Goal: Consume media (video, audio): Consume media (video, audio)

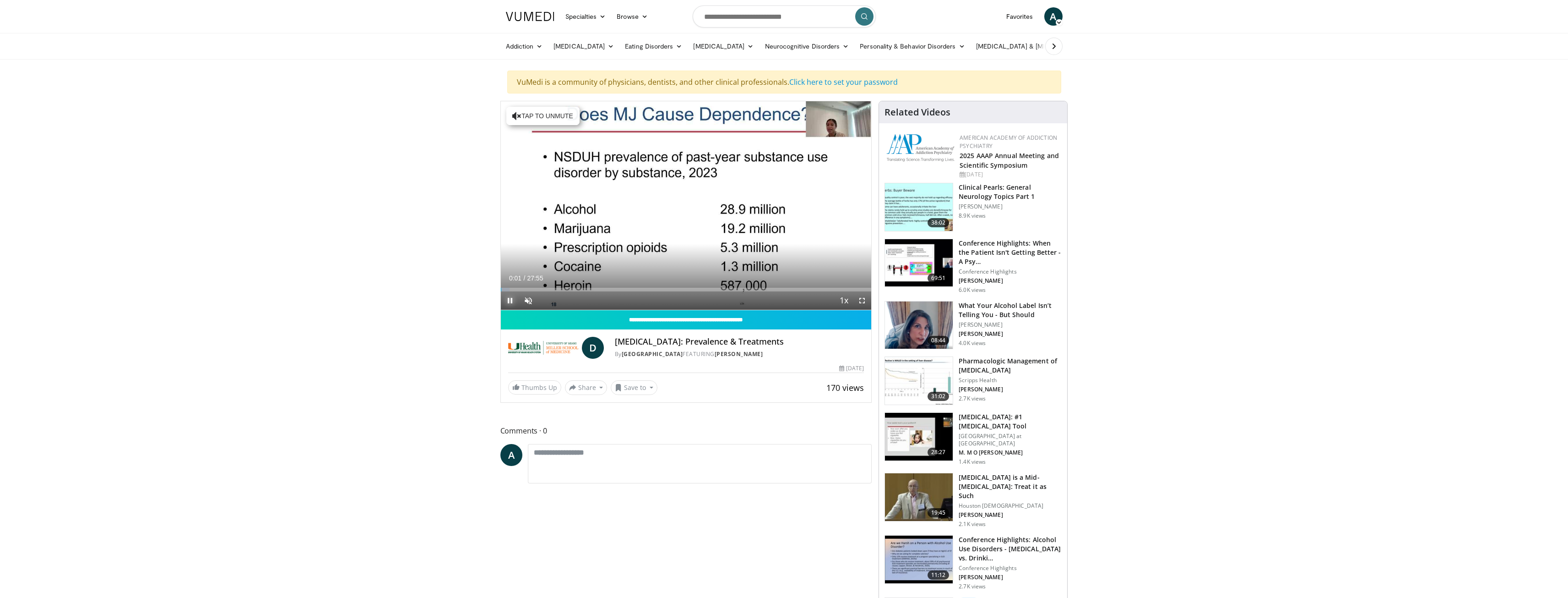
click at [510, 301] on span "Video Player" at bounding box center [510, 300] width 19 height 19
click at [509, 301] on span "Video Player" at bounding box center [510, 300] width 19 height 19
click at [530, 302] on span "Video Player" at bounding box center [528, 300] width 19 height 19
drag, startPoint x: 555, startPoint y: 287, endPoint x: 750, endPoint y: 294, distance: 195.1
click at [750, 294] on div "Current Time 4:43 / Duration 27:55 Play Skip Backward Skip Forward Mute 0% Load…" at bounding box center [686, 300] width 371 height 19
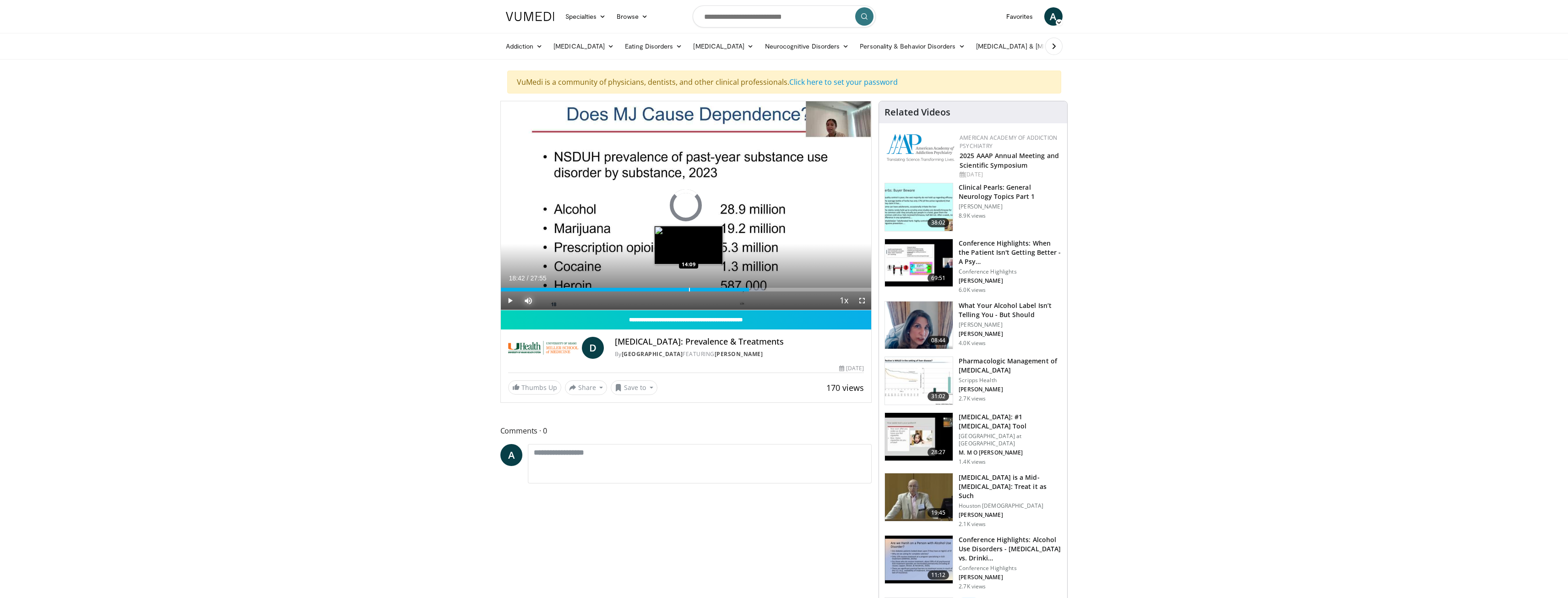
drag, startPoint x: 750, startPoint y: 289, endPoint x: 686, endPoint y: 290, distance: 64.0
click at [686, 290] on div "Loaded : 71.06% 14:42 14:09" at bounding box center [686, 289] width 371 height 4
drag, startPoint x: 691, startPoint y: 290, endPoint x: 698, endPoint y: 289, distance: 7.1
click at [698, 289] on div "Progress Bar" at bounding box center [698, 289] width 1 height 4
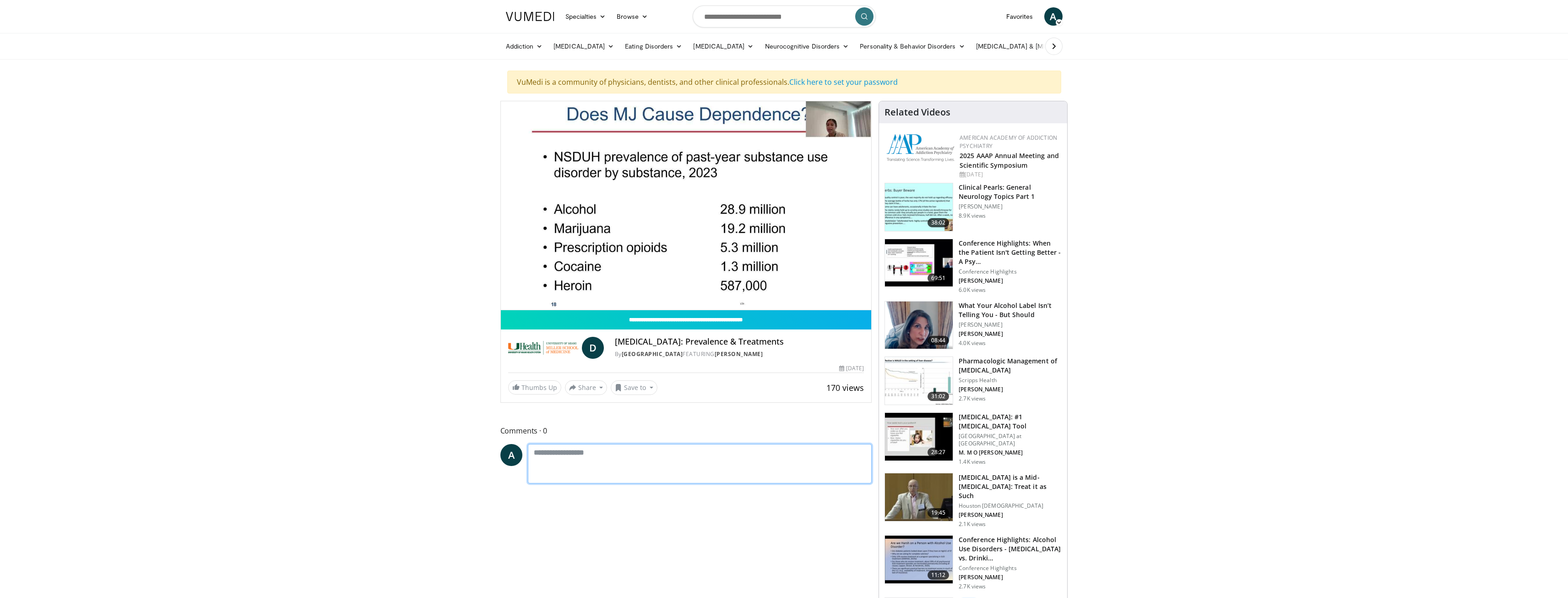
click at [596, 450] on textarea at bounding box center [700, 463] width 344 height 39
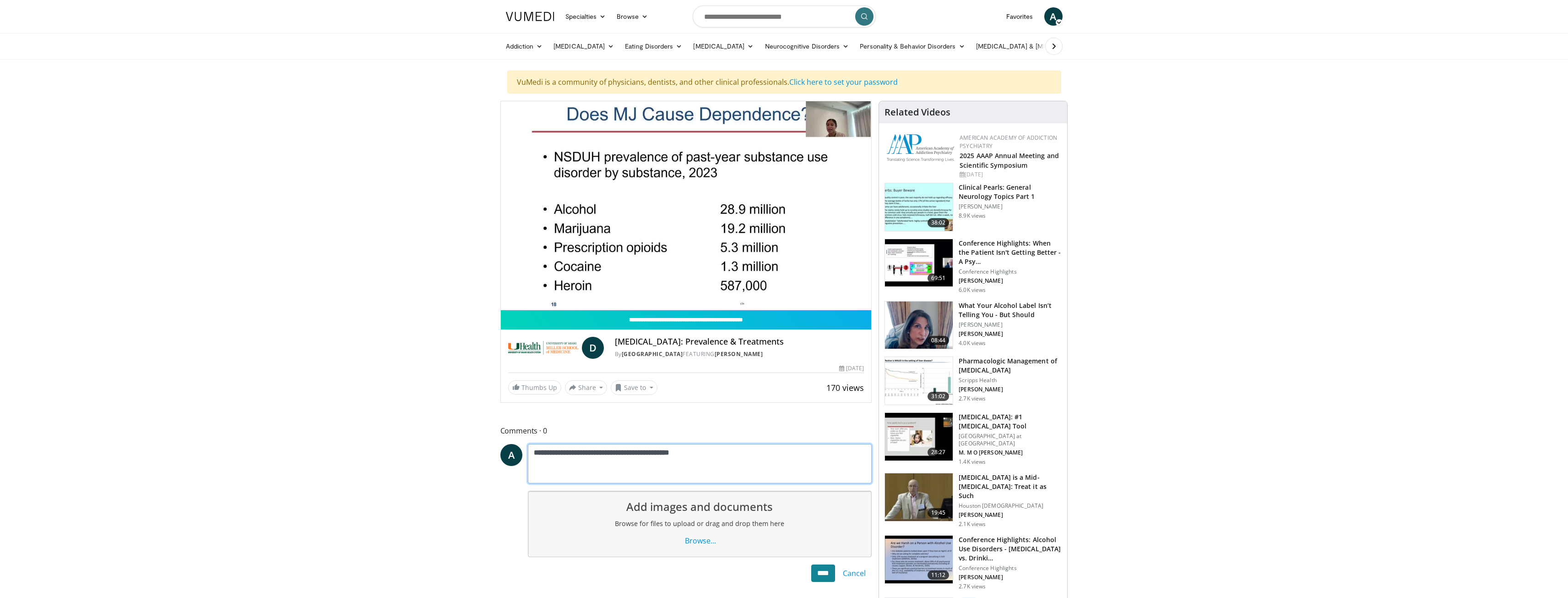
type textarea "**********"
click at [824, 573] on input "****" at bounding box center [823, 573] width 24 height 17
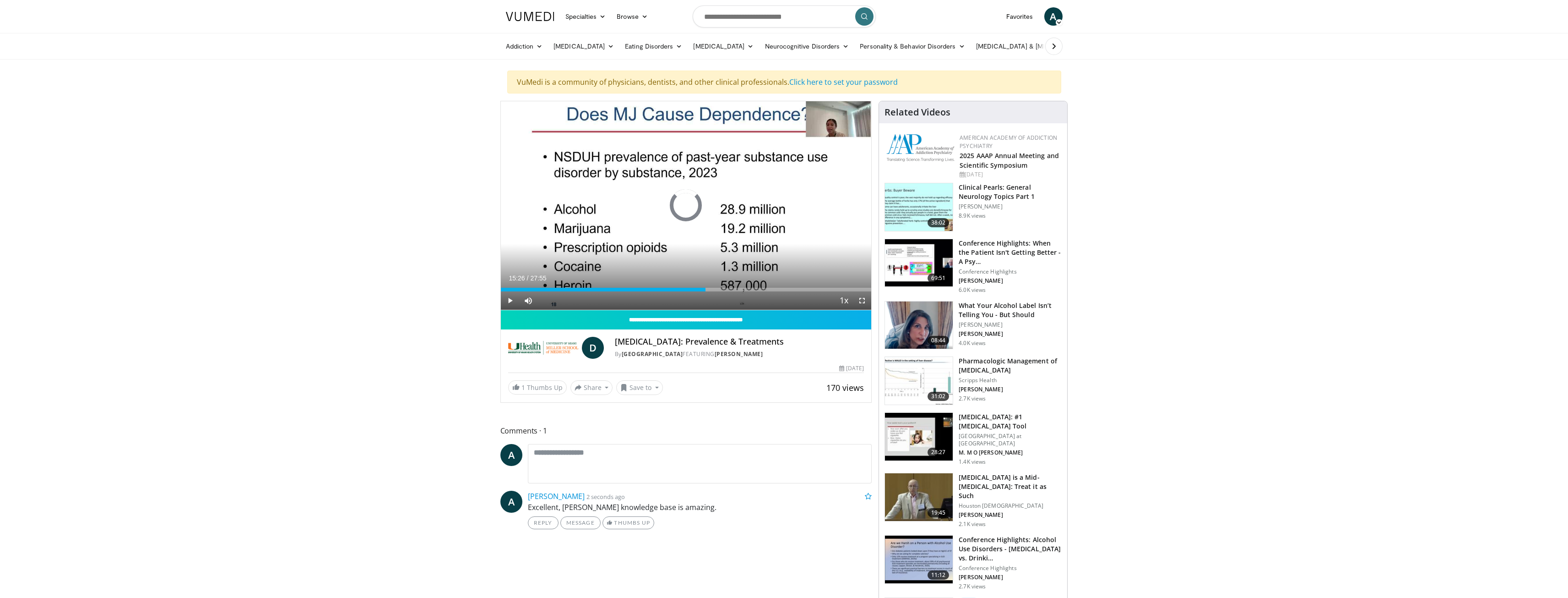
drag, startPoint x: 503, startPoint y: 288, endPoint x: 729, endPoint y: 294, distance: 226.1
click at [729, 294] on div "Current Time 15:26 / Duration 27:55 Play Skip Backward Skip Forward Mute 0% Loa…" at bounding box center [686, 300] width 371 height 19
drag, startPoint x: 728, startPoint y: 291, endPoint x: 719, endPoint y: 291, distance: 9.0
click at [719, 291] on div "Progress Bar" at bounding box center [719, 289] width 1 height 4
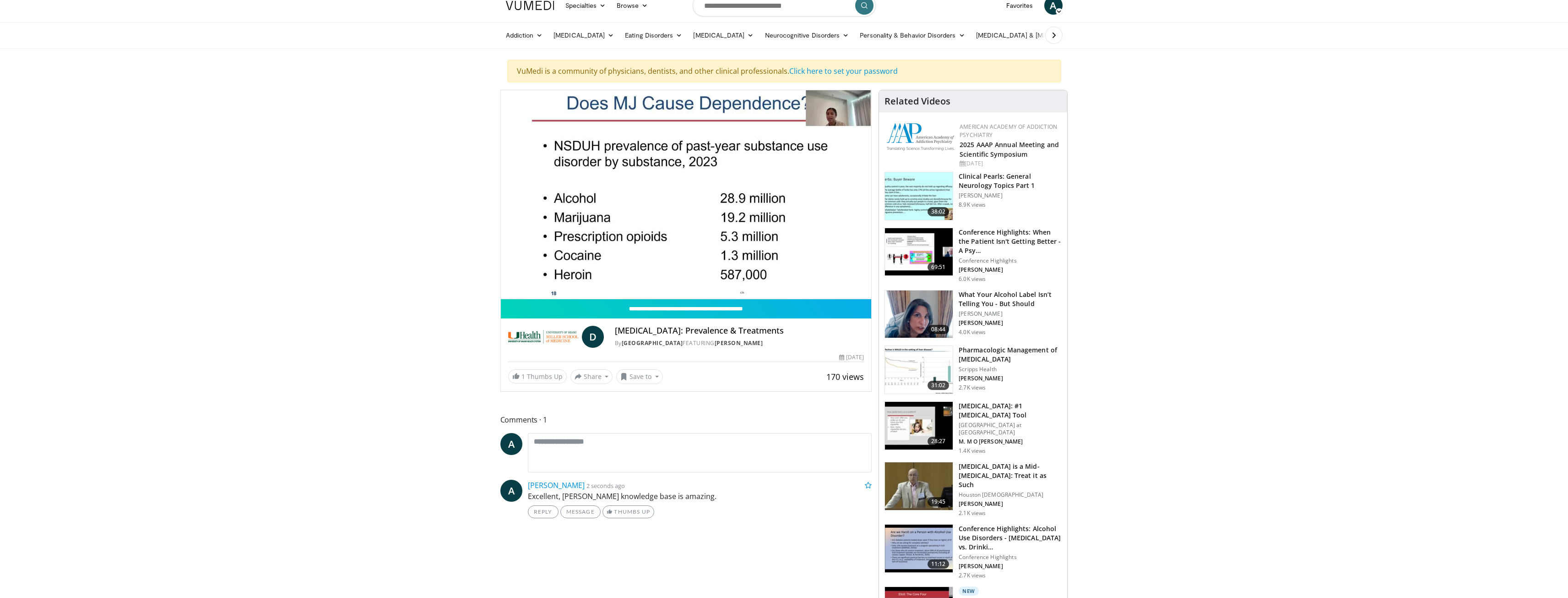
scroll to position [46, 0]
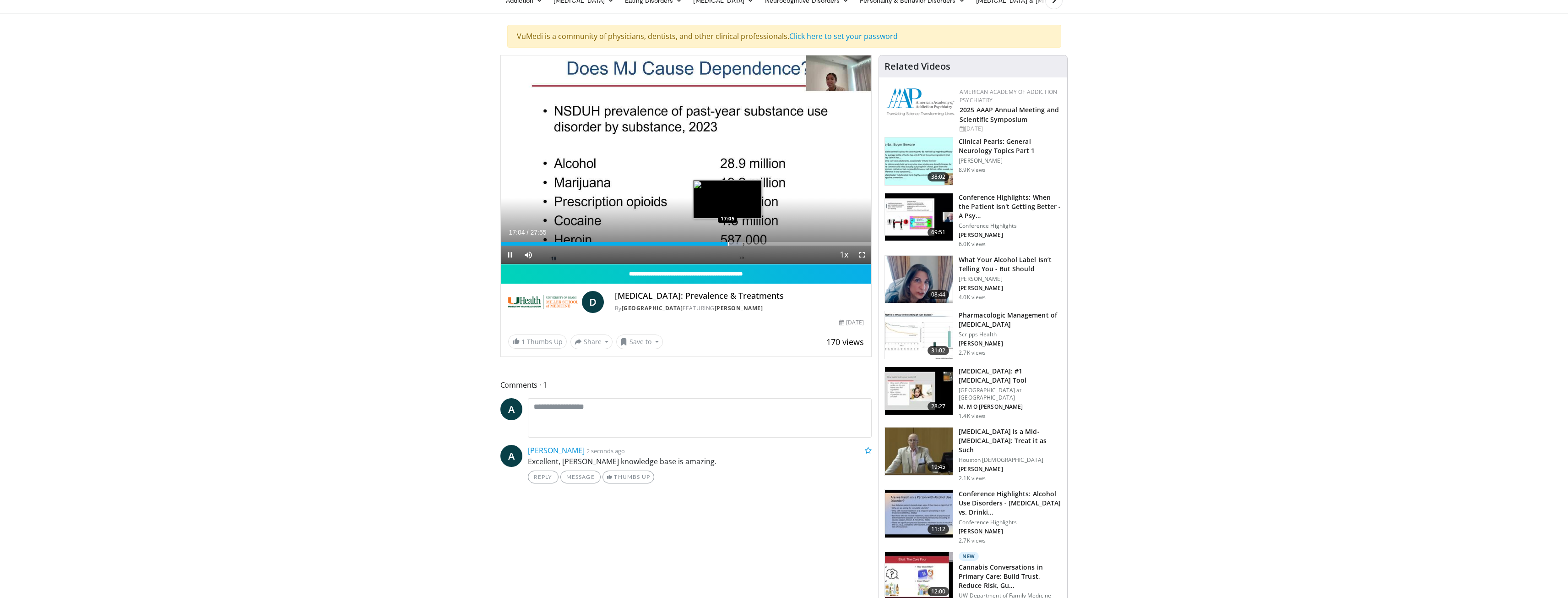
click at [728, 243] on div "Progress Bar" at bounding box center [728, 243] width 1 height 4
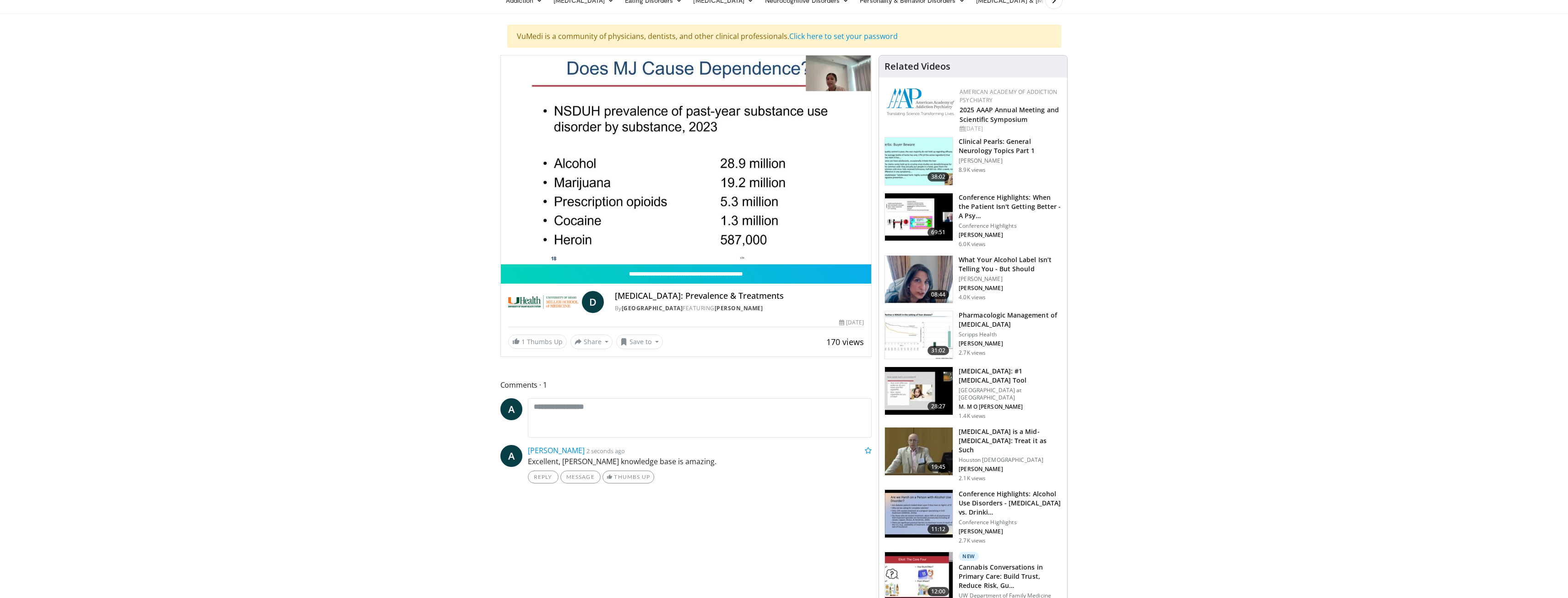
click at [729, 244] on div "10 seconds Tap to unmute" at bounding box center [686, 160] width 371 height 208
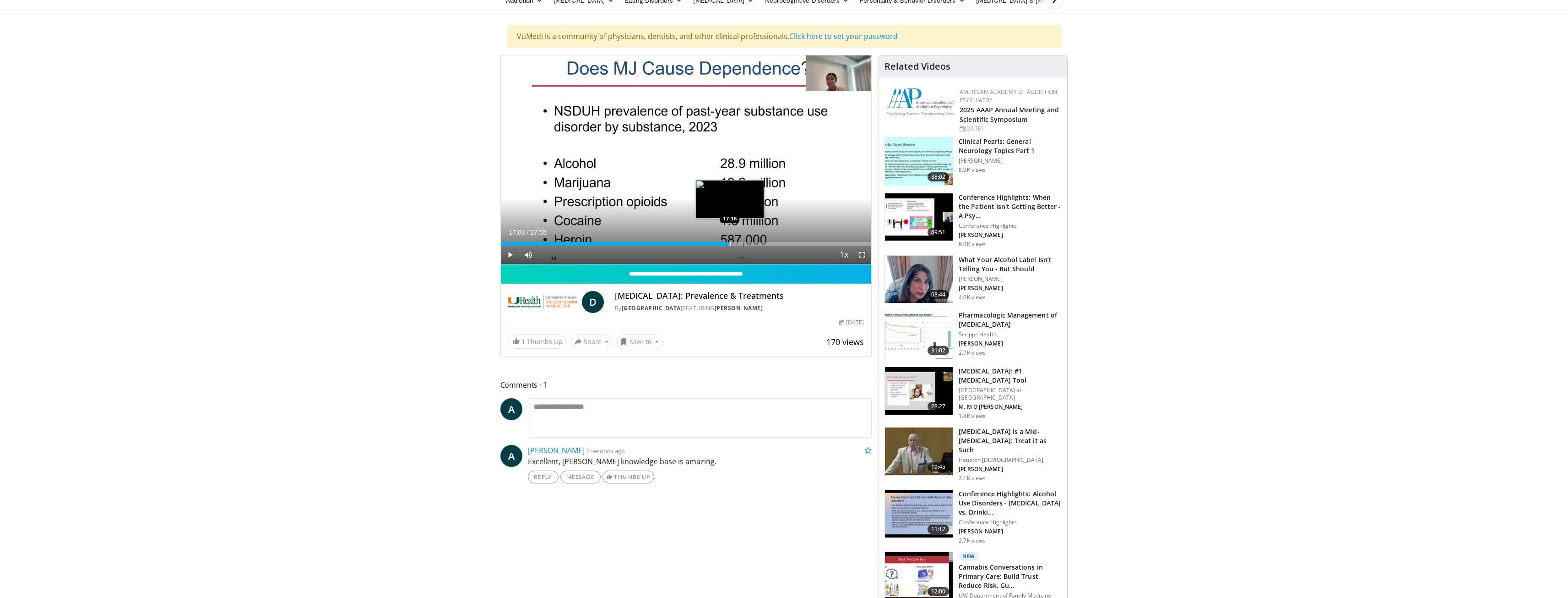
click at [731, 243] on div "Progress Bar" at bounding box center [731, 243] width 1 height 4
click at [732, 243] on div "Progress Bar" at bounding box center [732, 243] width 1 height 4
drag, startPoint x: 731, startPoint y: 243, endPoint x: 743, endPoint y: 243, distance: 12.0
click at [743, 243] on div "Progress Bar" at bounding box center [743, 243] width 1 height 4
click at [508, 253] on span "Video Player" at bounding box center [510, 254] width 19 height 19
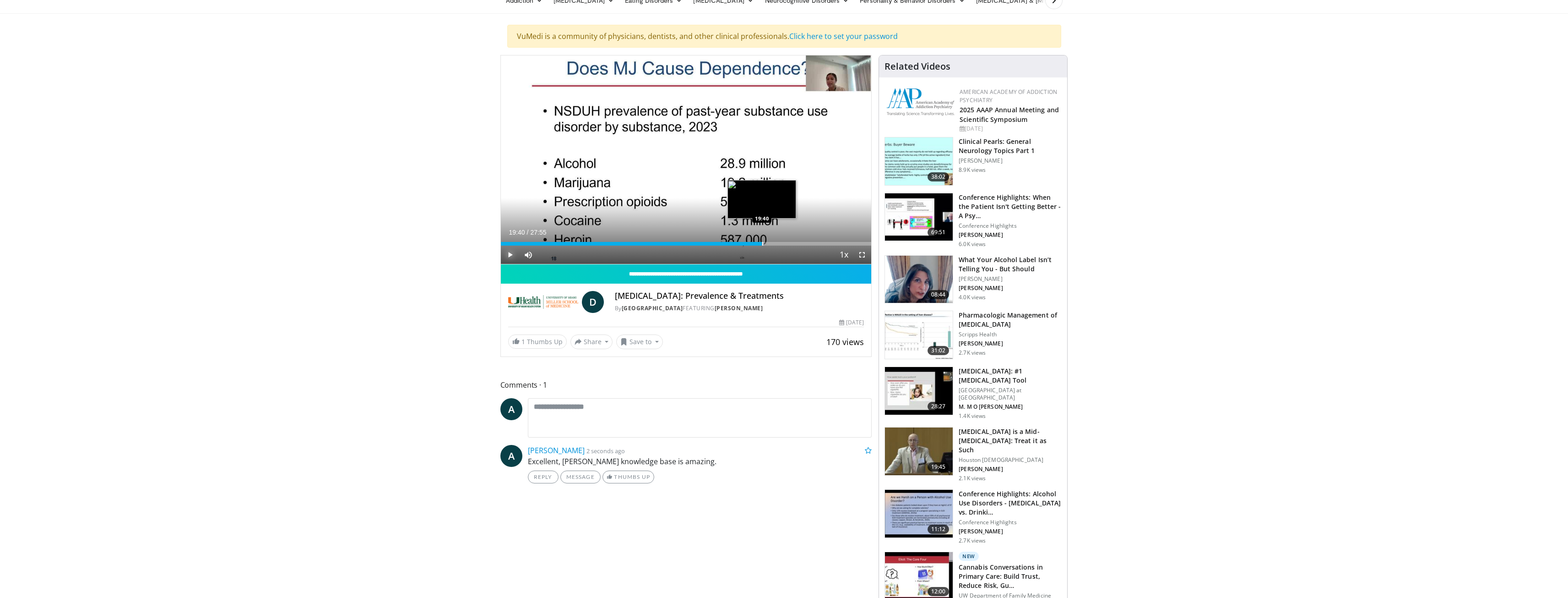
drag, startPoint x: 743, startPoint y: 243, endPoint x: 762, endPoint y: 243, distance: 19.0
click at [762, 243] on div "Progress Bar" at bounding box center [762, 243] width 1 height 4
click at [766, 243] on video-js "**********" at bounding box center [686, 160] width 371 height 209
click at [771, 243] on div "Progress Bar" at bounding box center [771, 243] width 1 height 4
click at [775, 244] on video-js "**********" at bounding box center [686, 160] width 371 height 209
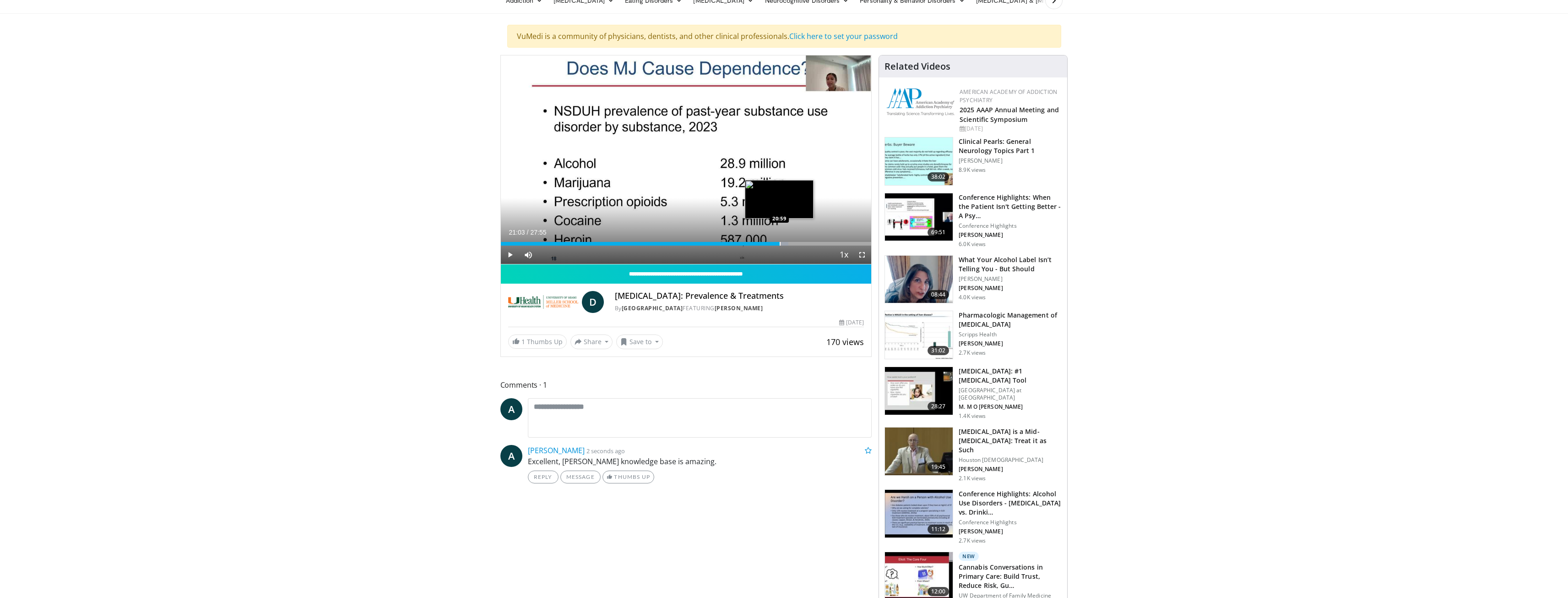
click at [780, 243] on div "Progress Bar" at bounding box center [780, 243] width 1 height 4
click at [785, 244] on div "Progress Bar" at bounding box center [785, 243] width 1 height 4
click at [791, 243] on div "Progress Bar" at bounding box center [791, 243] width 1 height 4
click at [796, 243] on div "Progress Bar" at bounding box center [796, 243] width 1 height 4
click at [799, 243] on div "Progress Bar" at bounding box center [799, 243] width 1 height 4
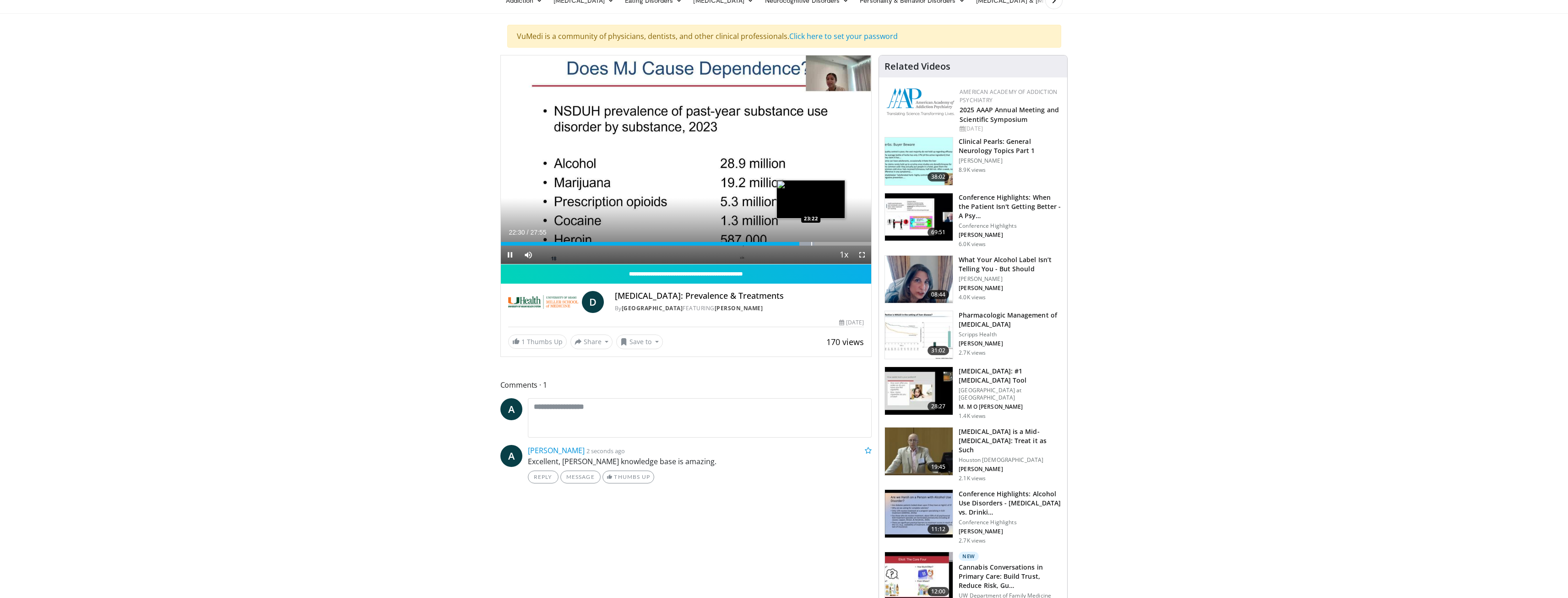
click at [811, 244] on div "Loaded : 84.68% 22:30 23:22" at bounding box center [686, 243] width 371 height 4
click at [820, 244] on div "Progress Bar" at bounding box center [820, 243] width 1 height 4
click at [831, 243] on div "Progress Bar" at bounding box center [831, 243] width 1 height 4
